Goal: Check status: Check status

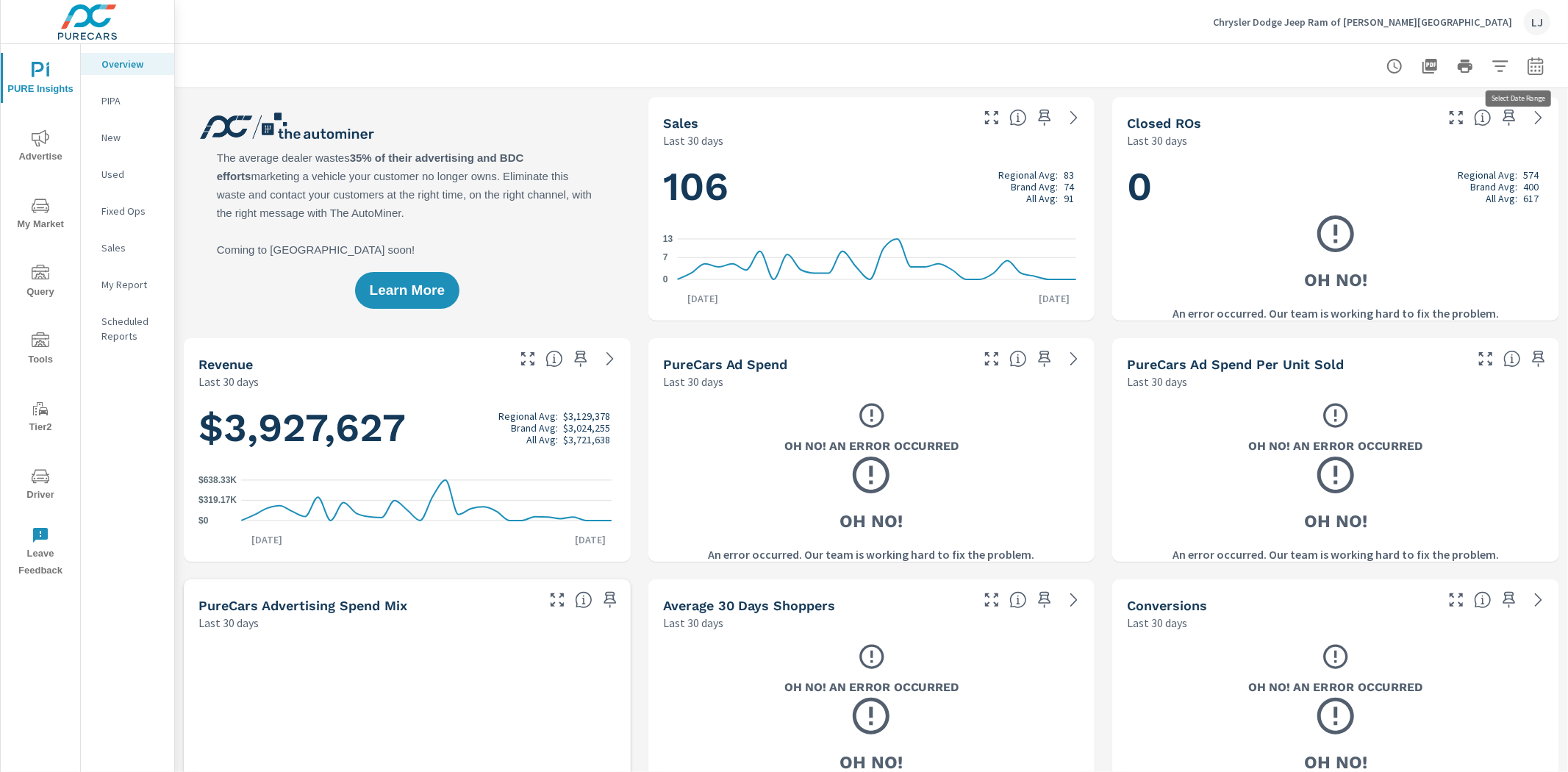
click at [1527, 61] on icon "button" at bounding box center [1535, 66] width 17 height 17
select select "Last 30 days"
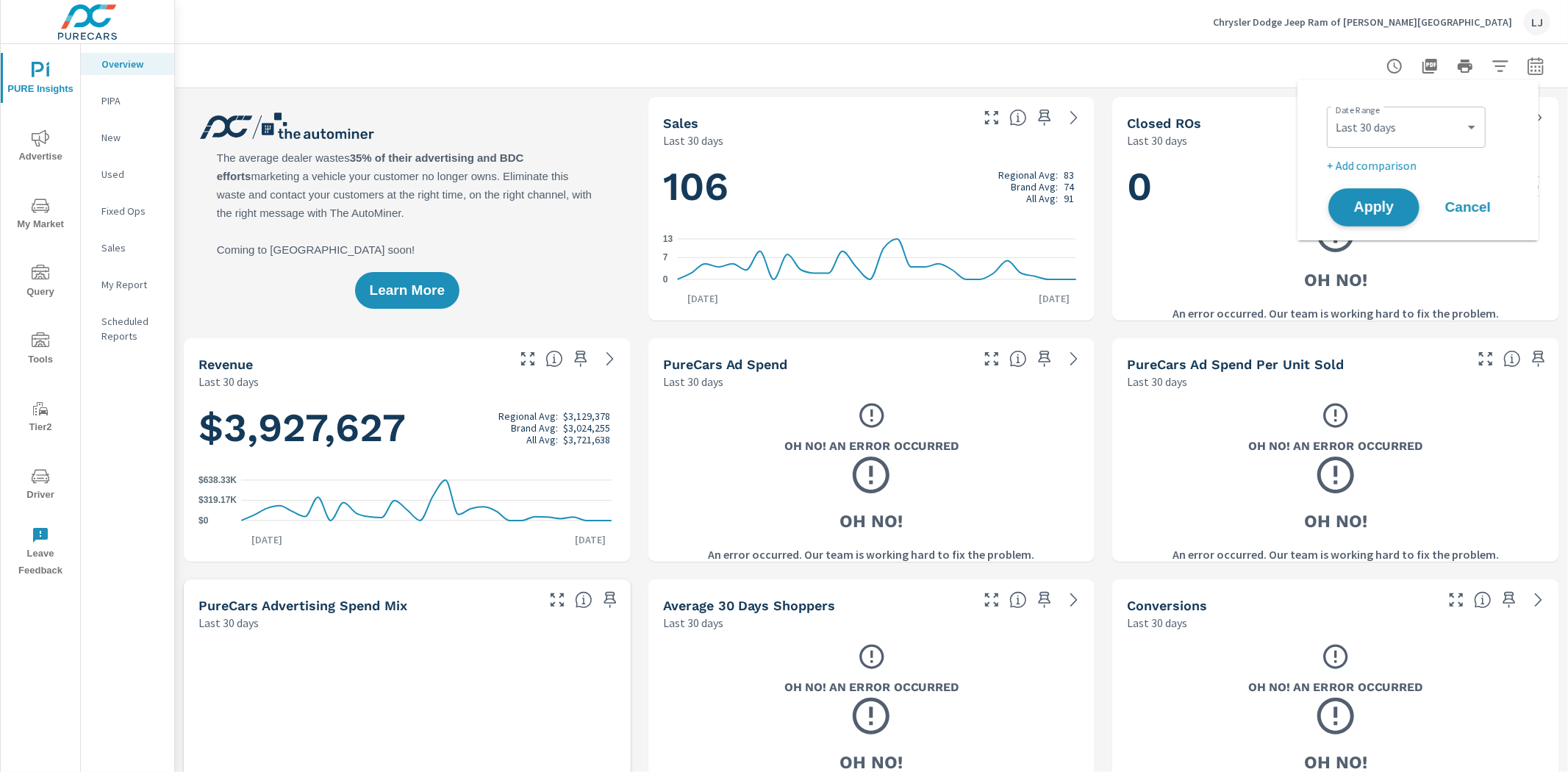
click at [1364, 206] on span "Apply" at bounding box center [1374, 208] width 61 height 14
